Goal: Unclear

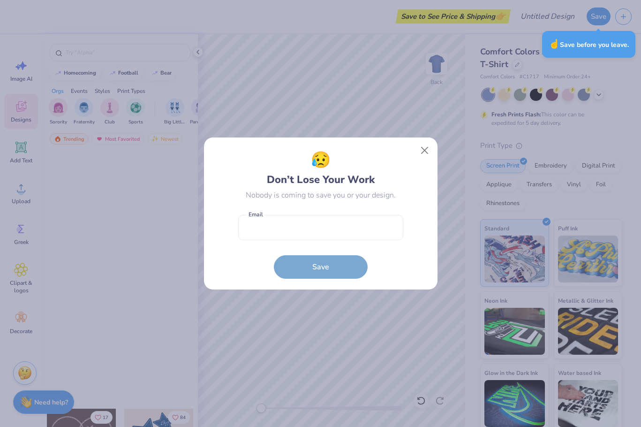
scroll to position [375, 0]
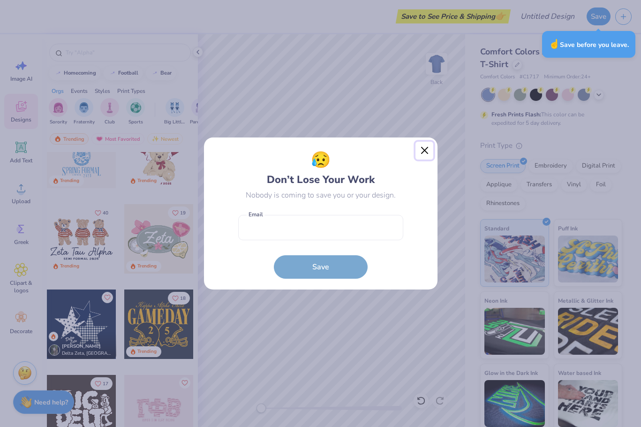
click at [426, 148] on button "Close" at bounding box center [425, 151] width 18 height 18
